Goal: Task Accomplishment & Management: Use online tool/utility

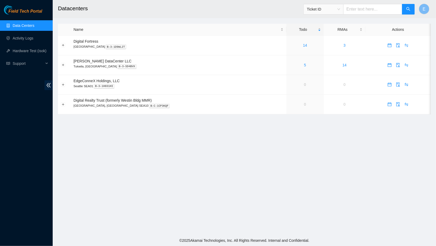
click at [73, 142] on main "Datacenters Ticket ID E Name Todo RMAs Actions Digital Fortress Seattle B-3-1D9…" at bounding box center [244, 117] width 383 height 235
click at [304, 65] on link "5" at bounding box center [305, 65] width 2 height 4
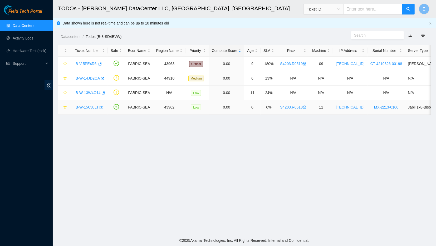
click at [90, 107] on link "B-W-15C3JLT" at bounding box center [87, 107] width 23 height 4
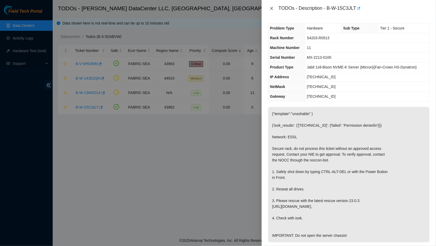
click at [270, 7] on icon "close" at bounding box center [271, 8] width 3 height 3
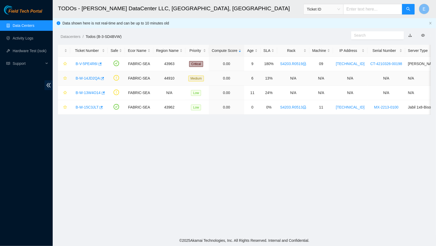
click at [95, 78] on link "B-W-14JD2QA" at bounding box center [88, 78] width 24 height 4
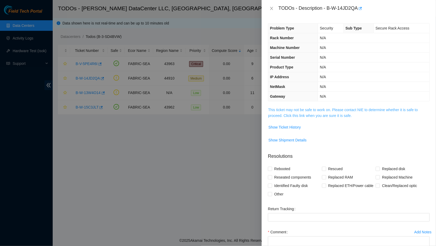
click at [304, 108] on link "This ticket may not be safe to work on. Please contact NIE to determine whether…" at bounding box center [343, 113] width 150 height 10
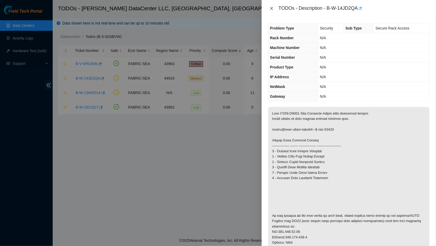
click at [272, 10] on icon "close" at bounding box center [271, 8] width 4 height 4
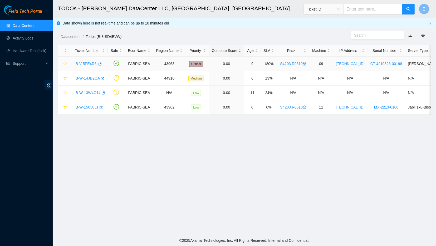
click at [82, 61] on div "B-V-5PE4R6I" at bounding box center [89, 63] width 32 height 8
click at [145, 205] on main "TODOs - Sabey DataCenter LLC, Tukwila, WA Ticket ID E Data shown here is not re…" at bounding box center [244, 117] width 383 height 235
click at [113, 21] on div "Datacenters / Todos (B-3-SD4BVW) /" at bounding box center [196, 24] width 287 height 29
